Goal: Task Accomplishment & Management: Complete application form

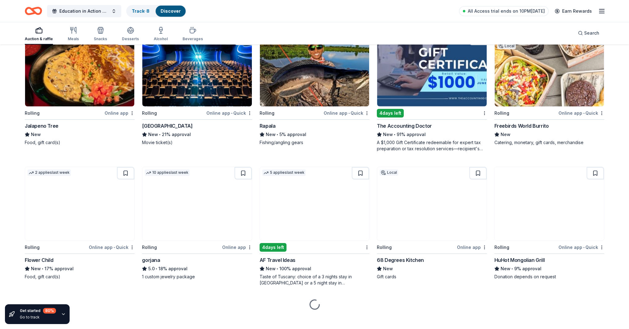
scroll to position [606, 0]
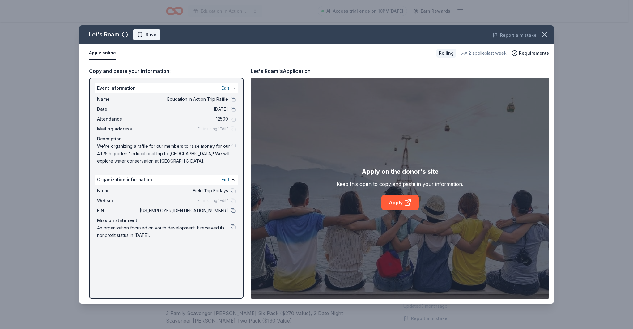
click at [148, 38] on span "Save" at bounding box center [151, 34] width 11 height 7
click at [153, 35] on html "Education in Action Trip Raffle All Access trial ends on 10PM, 9/2 Earn Rewards…" at bounding box center [316, 164] width 633 height 329
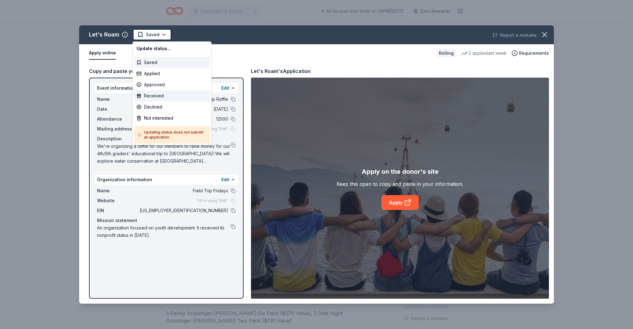
click at [156, 97] on div "Received" at bounding box center [172, 95] width 76 height 11
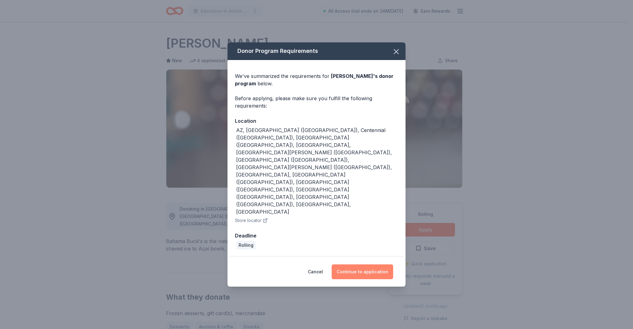
click at [370, 264] on button "Continue to application" at bounding box center [363, 271] width 62 height 15
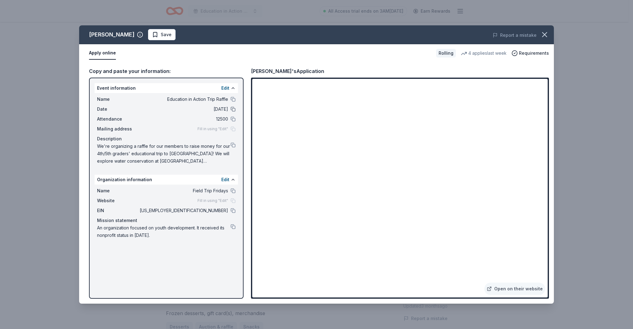
click at [232, 110] on button at bounding box center [233, 109] width 5 height 5
click at [156, 37] on span "Save" at bounding box center [161, 34] width 19 height 7
click at [171, 33] on html "Education in Action Trip Raffle All Access trial ends on 3AM, 9/3 Earn Rewards …" at bounding box center [316, 164] width 633 height 329
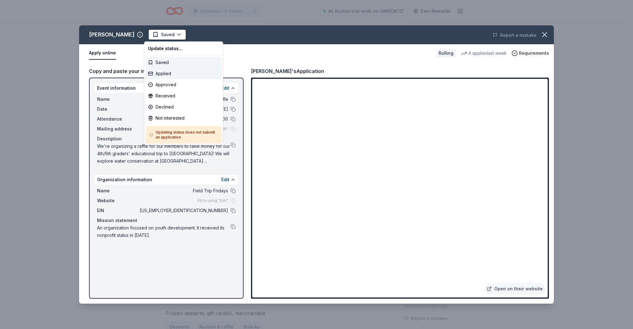
drag, startPoint x: 162, startPoint y: 75, endPoint x: 183, endPoint y: 75, distance: 20.7
click at [162, 75] on div "Applied" at bounding box center [184, 73] width 76 height 11
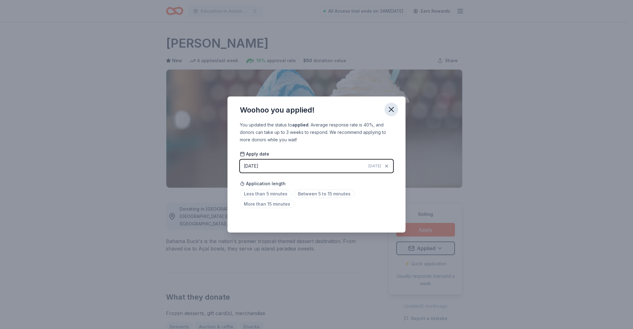
click at [394, 109] on icon "button" at bounding box center [391, 109] width 9 height 9
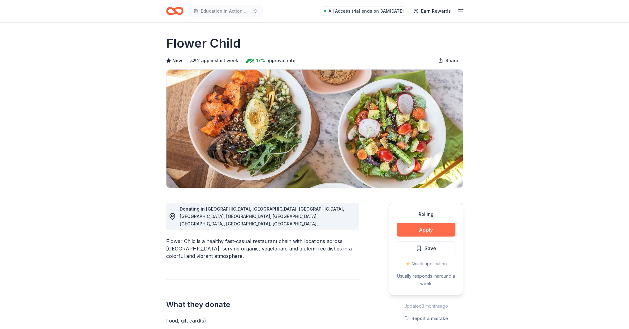
click at [422, 229] on button "Apply" at bounding box center [426, 230] width 59 height 14
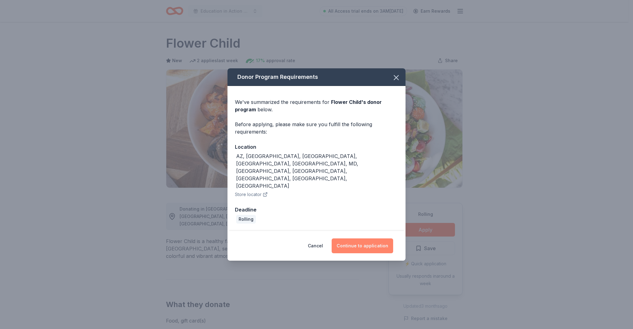
click at [367, 238] on button "Continue to application" at bounding box center [363, 245] width 62 height 15
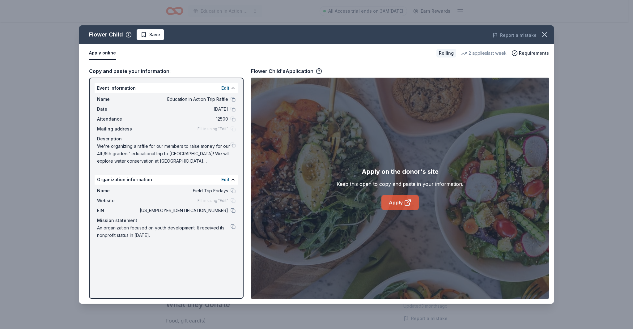
click at [406, 202] on icon at bounding box center [407, 202] width 7 height 7
click at [149, 33] on span "Save" at bounding box center [154, 34] width 11 height 7
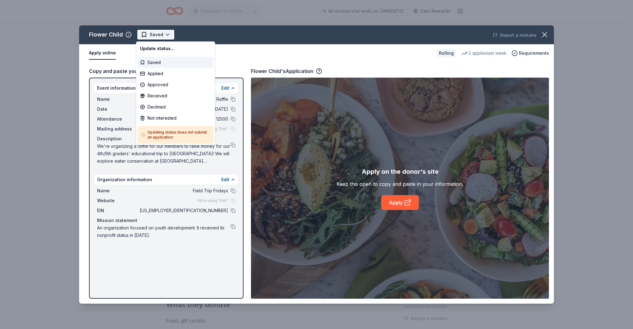
click at [158, 36] on html "Education in Action Trip Raffle All Access trial ends on 3AM, 9/3 Earn Rewards …" at bounding box center [316, 164] width 633 height 329
click at [163, 71] on div "Applied" at bounding box center [176, 73] width 76 height 11
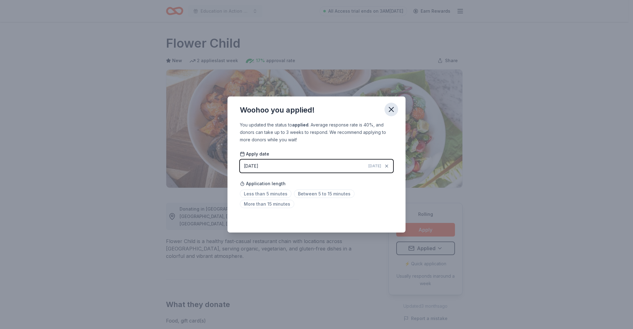
click at [393, 110] on icon "button" at bounding box center [391, 109] width 9 height 9
